Goal: Information Seeking & Learning: Find specific fact

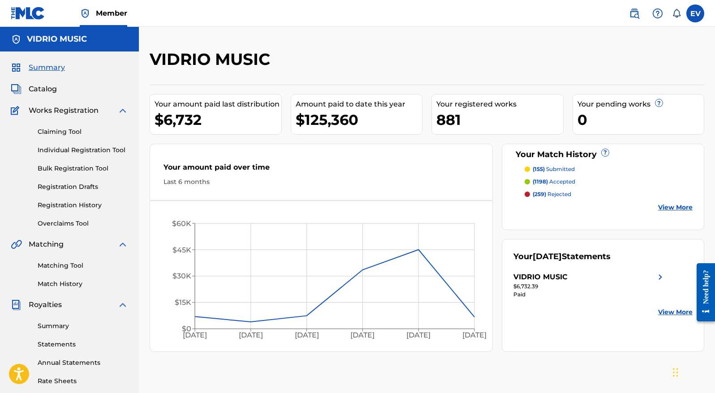
click at [52, 270] on link "Matching Tool" at bounding box center [83, 265] width 90 height 9
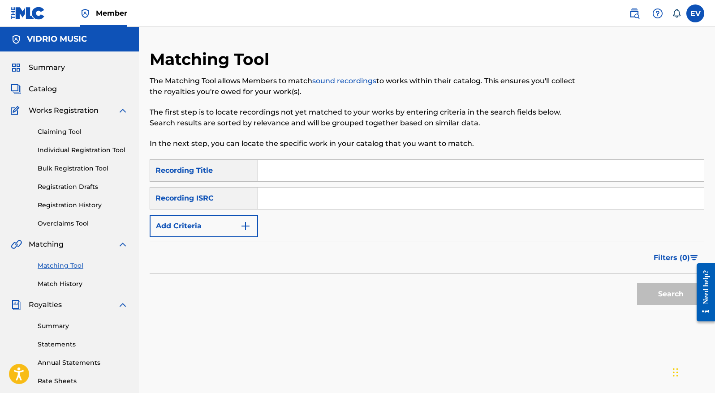
click at [286, 167] on input "Search Form" at bounding box center [480, 170] width 445 height 21
click at [637, 283] on button "Search" at bounding box center [670, 294] width 67 height 22
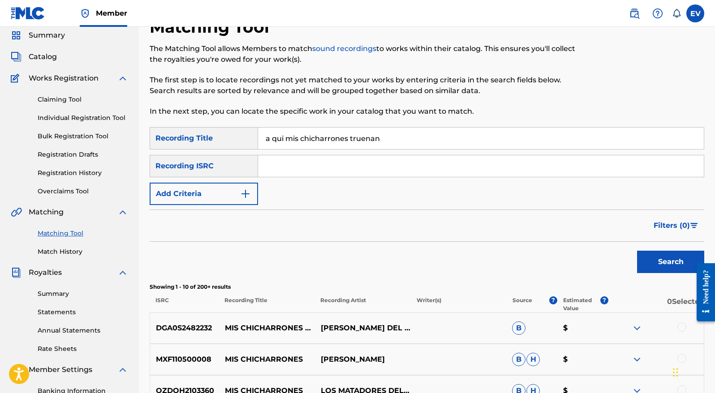
scroll to position [57, 0]
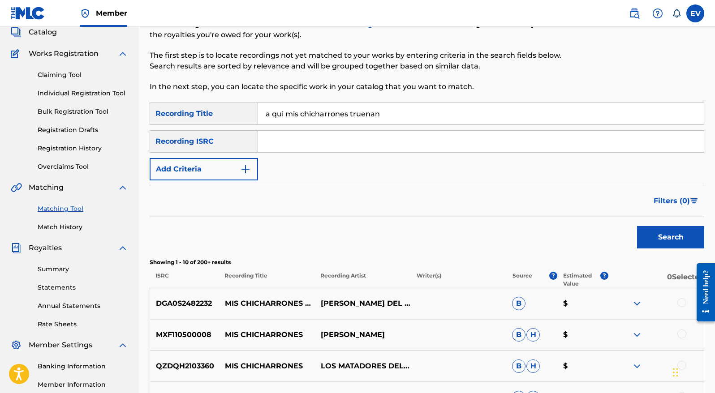
drag, startPoint x: 284, startPoint y: 116, endPoint x: 243, endPoint y: 104, distance: 43.2
click at [243, 104] on div "SearchWithCriteria2abcc48c-54aa-4e97-981e-5be44fa35a5a Recording Title a qui mi…" at bounding box center [427, 114] width 554 height 22
drag, startPoint x: 286, startPoint y: 115, endPoint x: 258, endPoint y: 108, distance: 28.5
click at [258, 108] on input "a qui mis chicharrones truenan" at bounding box center [480, 113] width 445 height 21
type input "mis chicharrones truenan"
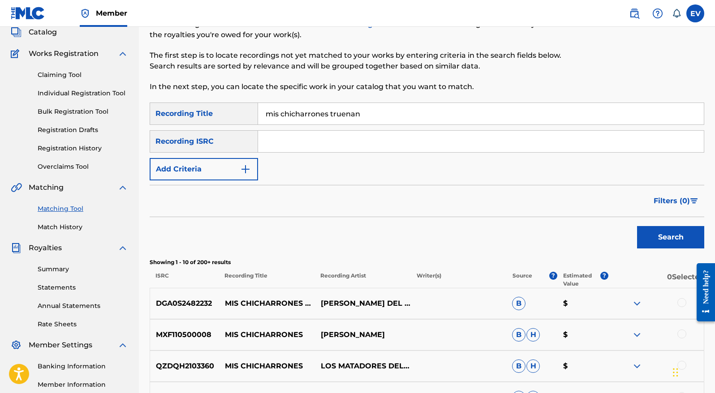
click at [637, 226] on button "Search" at bounding box center [670, 237] width 67 height 22
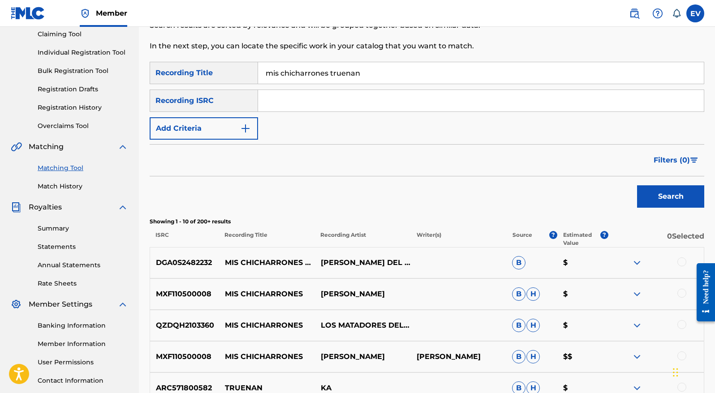
scroll to position [122, 0]
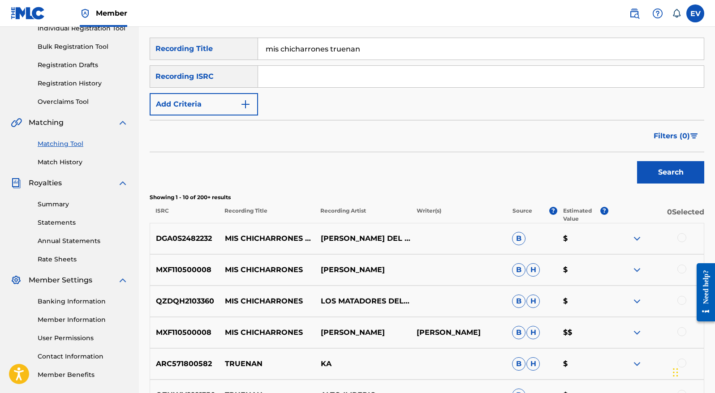
click at [636, 237] on img at bounding box center [636, 238] width 11 height 11
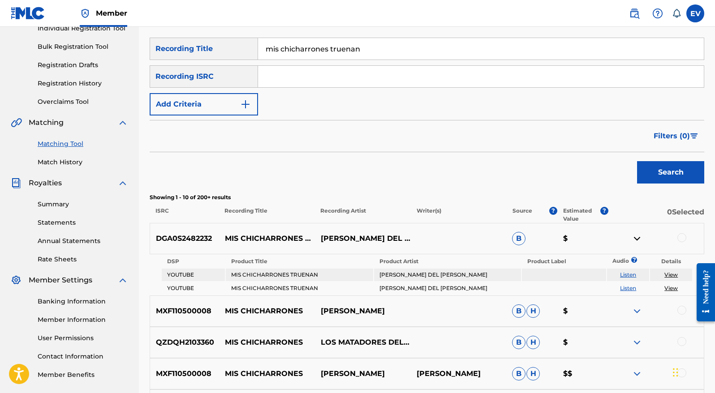
click at [636, 237] on img at bounding box center [636, 238] width 11 height 11
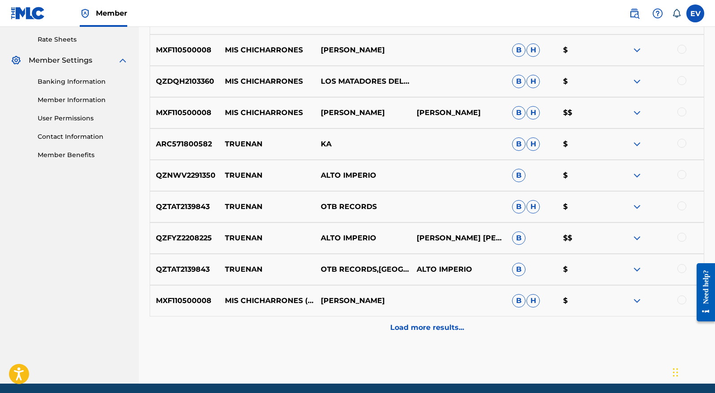
click at [422, 330] on p "Load more results..." at bounding box center [427, 327] width 74 height 11
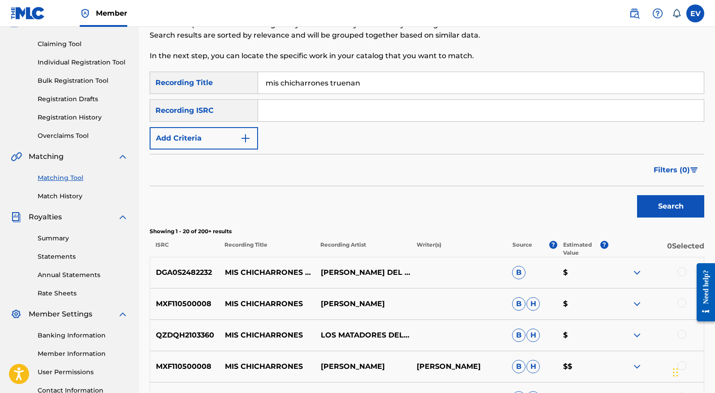
scroll to position [0, 0]
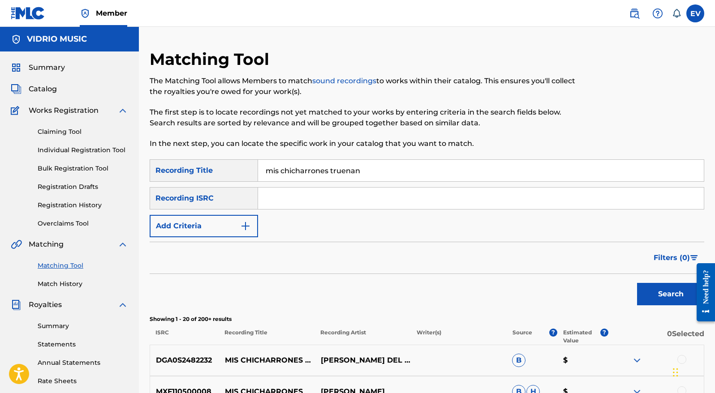
click at [634, 14] on img at bounding box center [634, 13] width 11 height 11
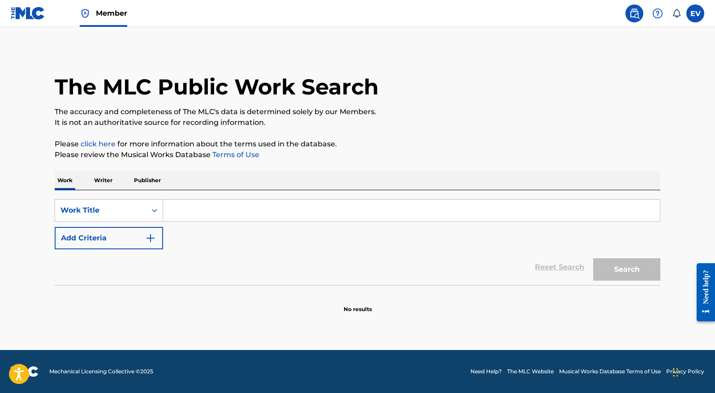
click at [193, 210] on input "Search Form" at bounding box center [411, 210] width 497 height 21
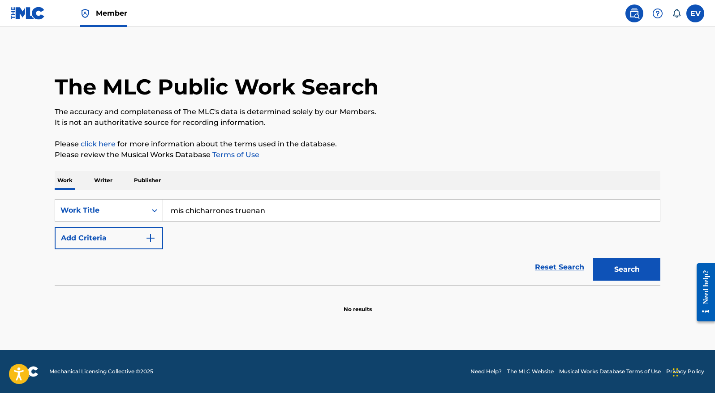
type input "mis chicharrones truenan"
click at [593, 258] on button "Search" at bounding box center [626, 269] width 67 height 22
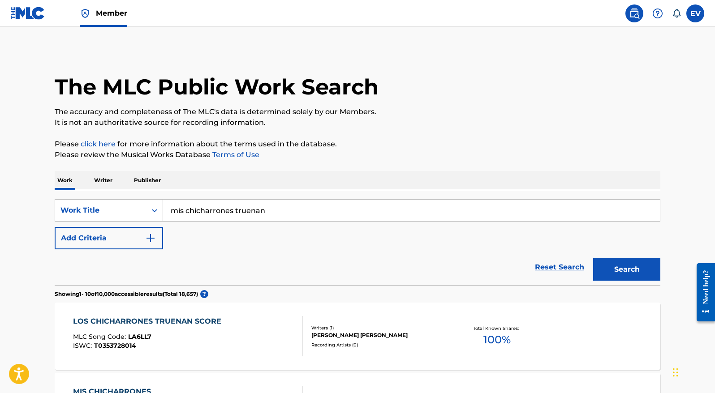
click at [98, 22] on link "Member" at bounding box center [103, 13] width 47 height 26
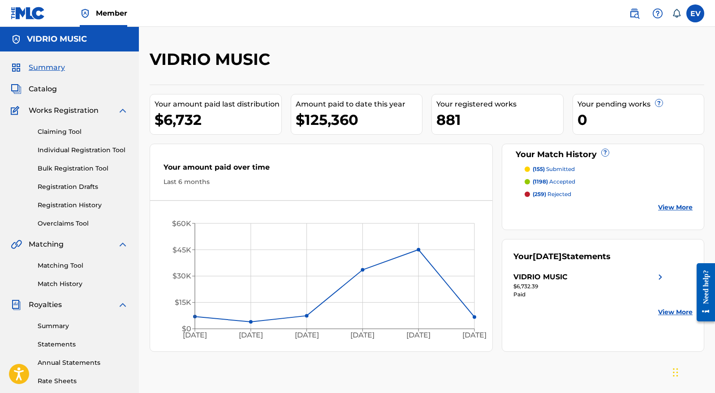
click at [63, 267] on link "Matching Tool" at bounding box center [83, 265] width 90 height 9
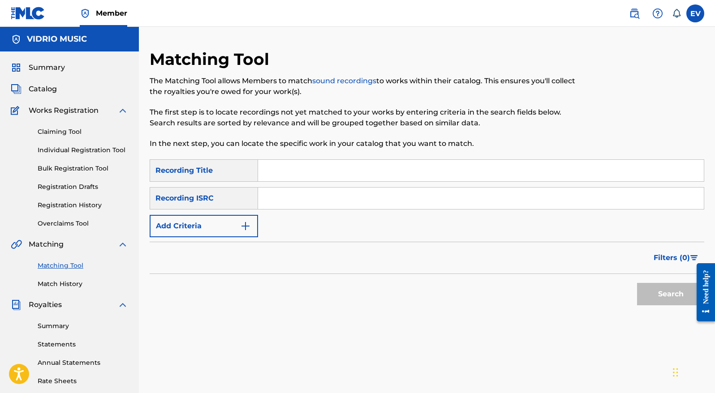
click at [275, 167] on input "Search Form" at bounding box center [480, 170] width 445 height 21
type input "m"
type input "amor a primera vista"
click at [248, 223] on img "Search Form" at bounding box center [245, 226] width 11 height 11
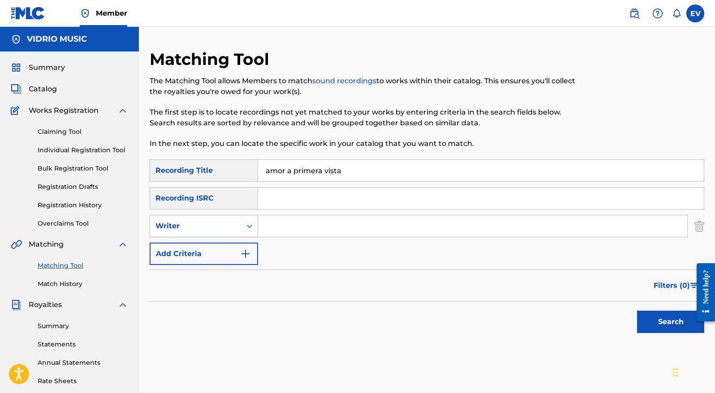
click at [253, 223] on icon "Search Form" at bounding box center [249, 226] width 9 height 9
click at [245, 249] on div "Recording Artist" at bounding box center [203, 248] width 107 height 22
click at [273, 229] on input "Search Form" at bounding box center [472, 225] width 429 height 21
type input "dupla real"
click at [637, 311] on button "Search" at bounding box center [670, 322] width 67 height 22
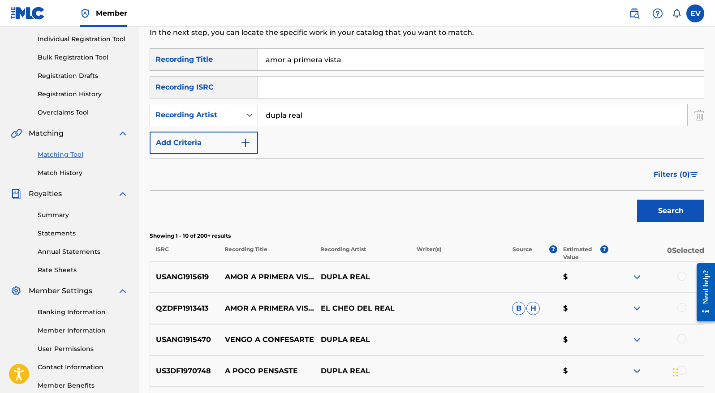
scroll to position [98, 0]
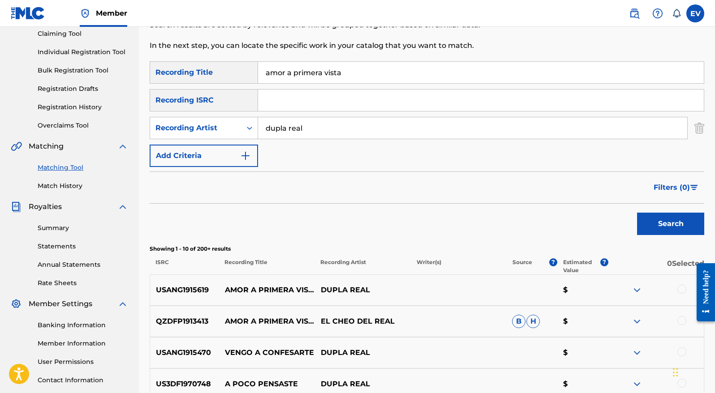
drag, startPoint x: 347, startPoint y: 76, endPoint x: 252, endPoint y: 52, distance: 98.7
click at [252, 52] on div "Matching Tool The Matching Tool allows Members to match sound recordings to wor…" at bounding box center [427, 303] width 554 height 704
type input "el hombre de la sierra"
click at [637, 213] on button "Search" at bounding box center [670, 224] width 67 height 22
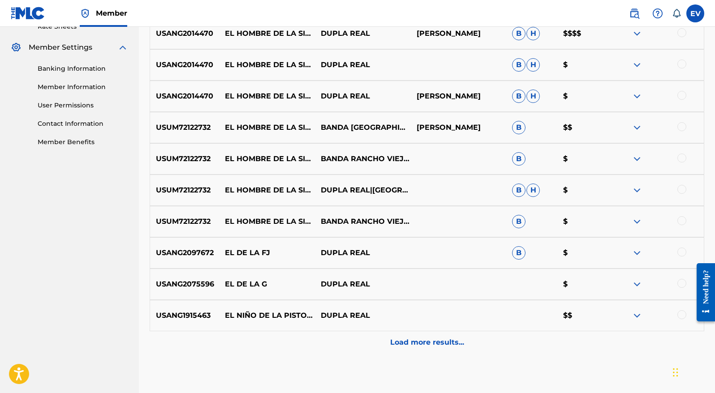
scroll to position [0, 0]
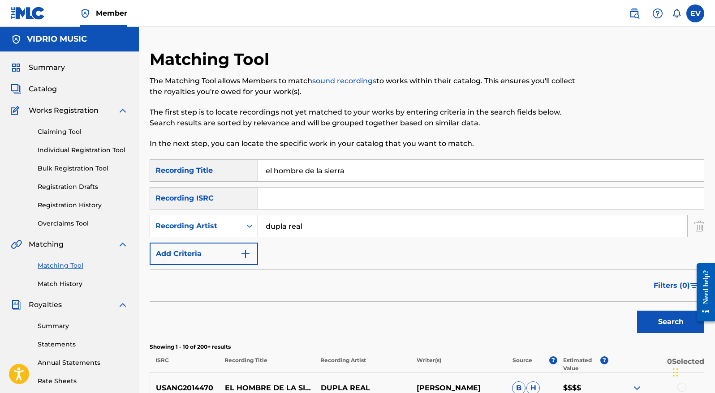
drag, startPoint x: 350, startPoint y: 171, endPoint x: 254, endPoint y: 167, distance: 95.9
click at [260, 168] on input "el hombre de la sierra" at bounding box center [480, 170] width 445 height 21
type input "recordando mi pasado"
click at [637, 311] on button "Search" at bounding box center [670, 322] width 67 height 22
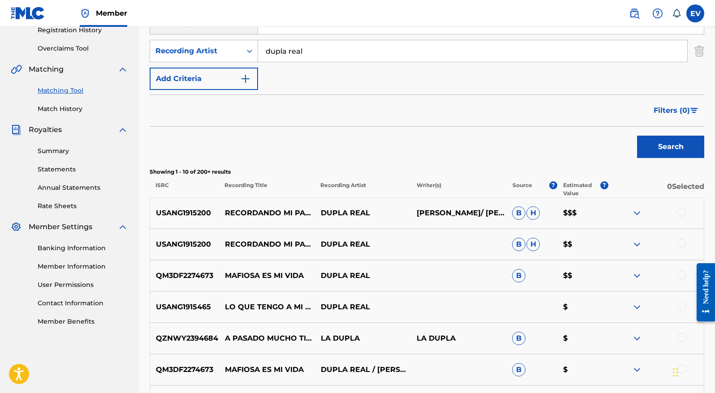
scroll to position [179, 0]
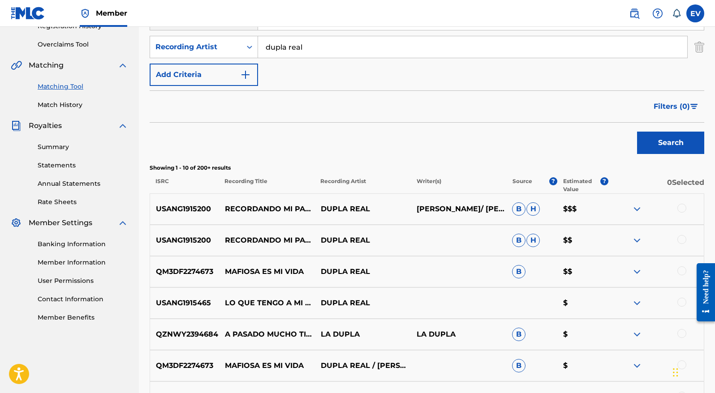
click at [638, 207] on img at bounding box center [636, 209] width 11 height 11
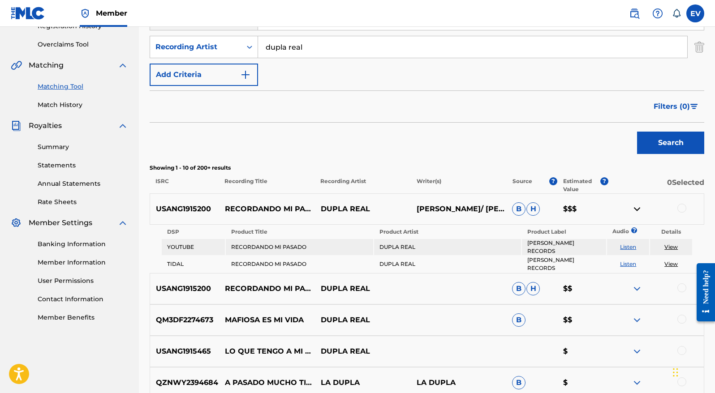
click at [638, 207] on img at bounding box center [636, 209] width 11 height 11
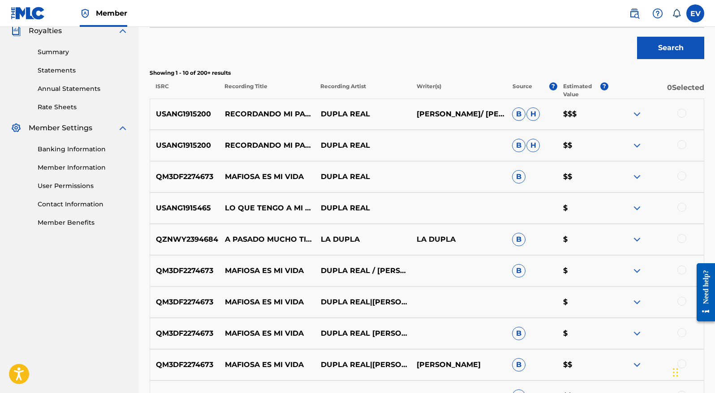
scroll to position [0, 0]
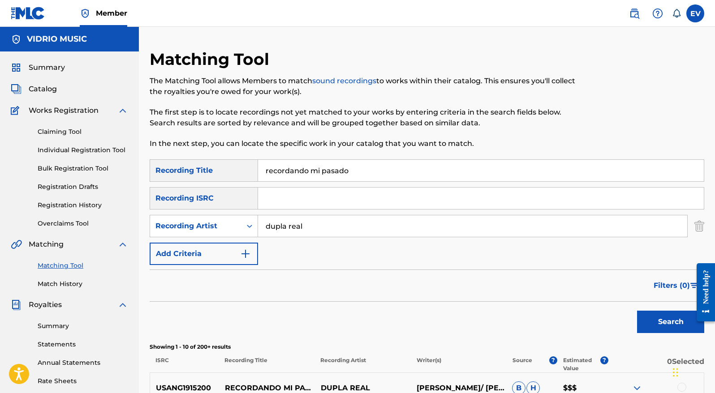
drag, startPoint x: 352, startPoint y: 170, endPoint x: 235, endPoint y: 158, distance: 117.9
type input "leyenda [PERSON_NAME]"
click at [637, 311] on button "Search" at bounding box center [670, 322] width 67 height 22
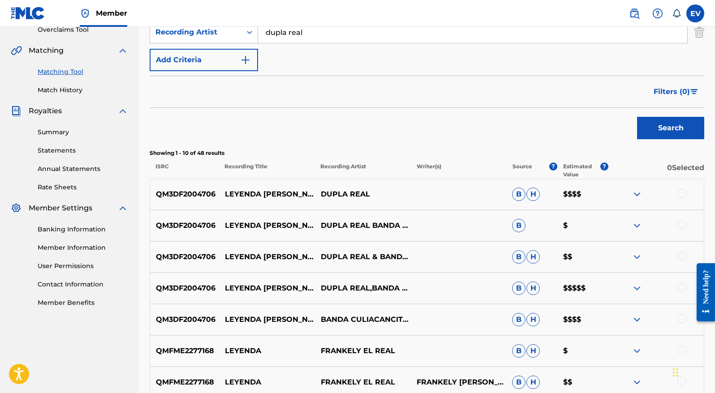
scroll to position [22, 0]
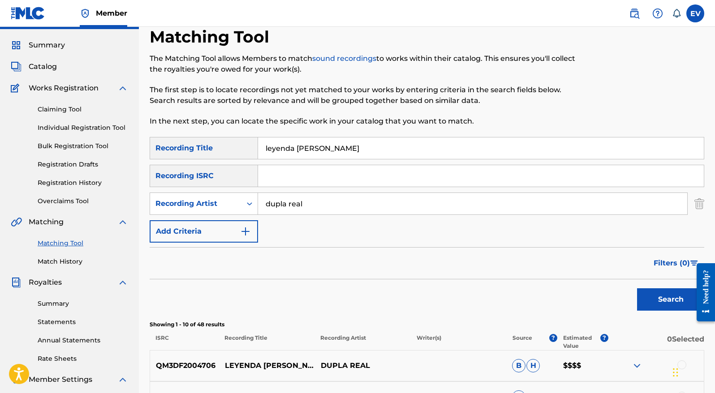
drag, startPoint x: 326, startPoint y: 152, endPoint x: 254, endPoint y: 146, distance: 71.9
click at [254, 146] on div "SearchWithCriteria2abcc48c-54aa-4e97-981e-5be44fa35a5a Recording Title leyenda …" at bounding box center [427, 148] width 554 height 22
type input "no por ser jefe"
click at [637, 288] on button "Search" at bounding box center [670, 299] width 67 height 22
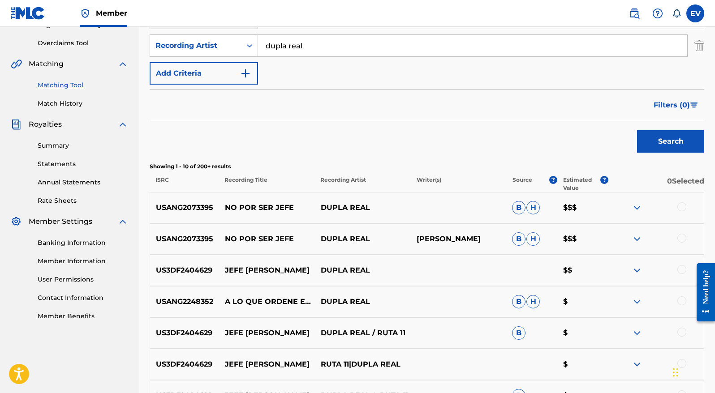
scroll to position [0, 0]
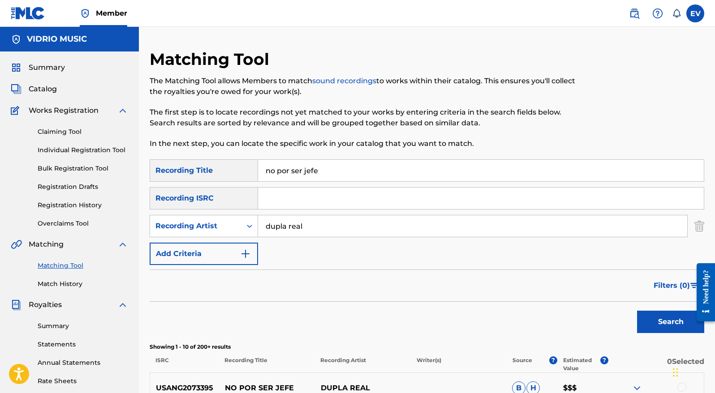
drag, startPoint x: 311, startPoint y: 175, endPoint x: 259, endPoint y: 174, distance: 51.9
click at [259, 174] on input "no por ser jefe" at bounding box center [480, 170] width 445 height 21
drag, startPoint x: 307, startPoint y: 226, endPoint x: 243, endPoint y: 224, distance: 64.5
click at [243, 224] on div "SearchWithCriteriad52c4ec1-db33-4d2a-8803-81170358e2a8 Recording Artist dupla r…" at bounding box center [427, 226] width 554 height 22
